Goal: Information Seeking & Learning: Learn about a topic

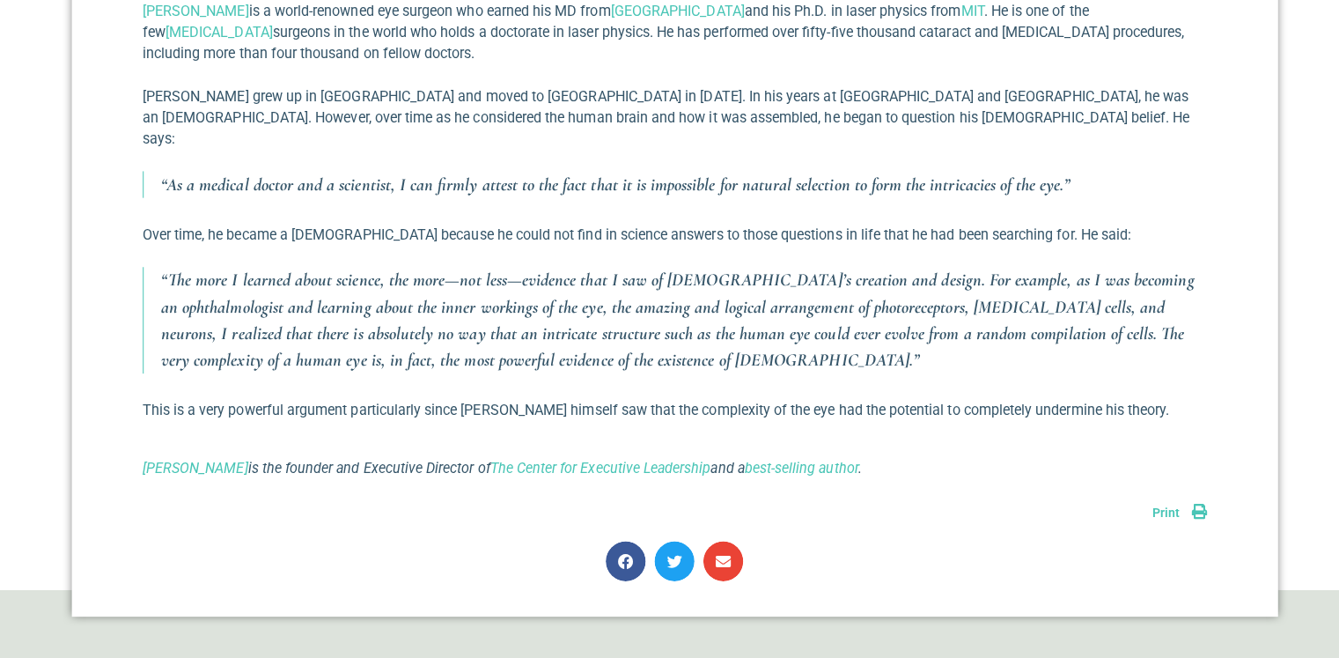
scroll to position [1641, 0]
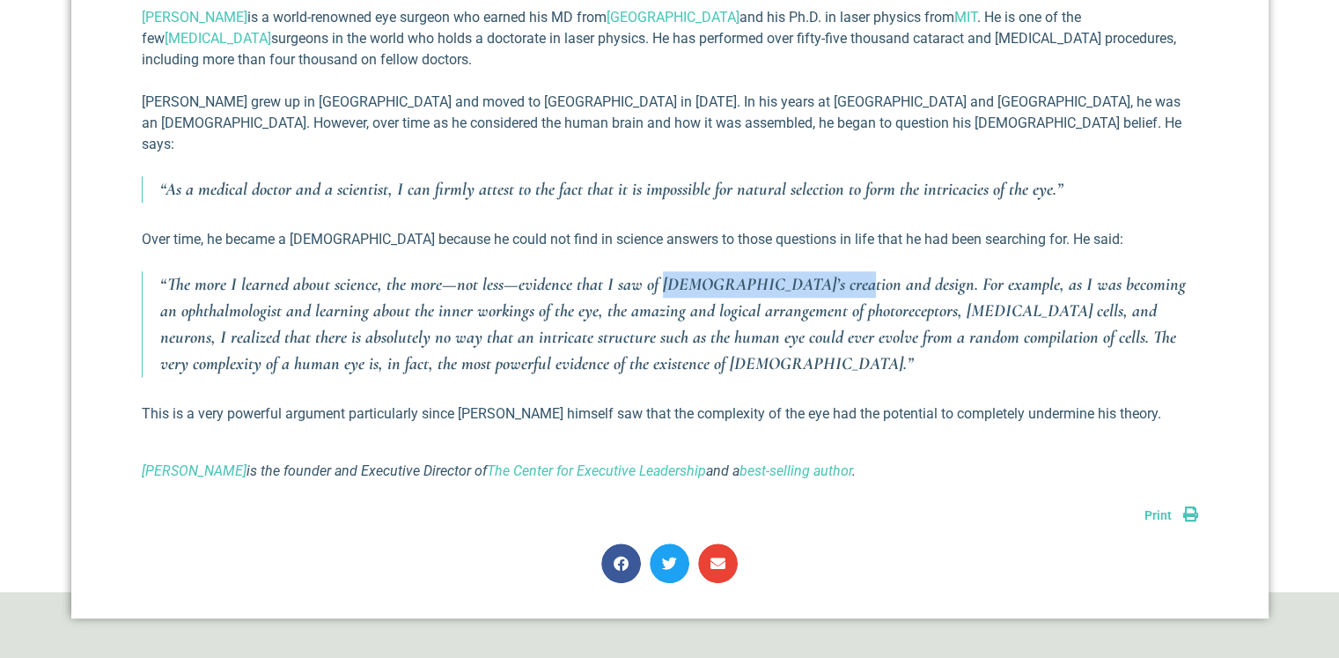
drag, startPoint x: 658, startPoint y: 264, endPoint x: 815, endPoint y: 268, distance: 156.7
click at [815, 271] on p "“The more I learned about science, the more—not less—evidence that I saw of [DE…" at bounding box center [679, 324] width 1038 height 106
copy p "[DEMOGRAPHIC_DATA]’s creation and design"
